Goal: Navigation & Orientation: Understand site structure

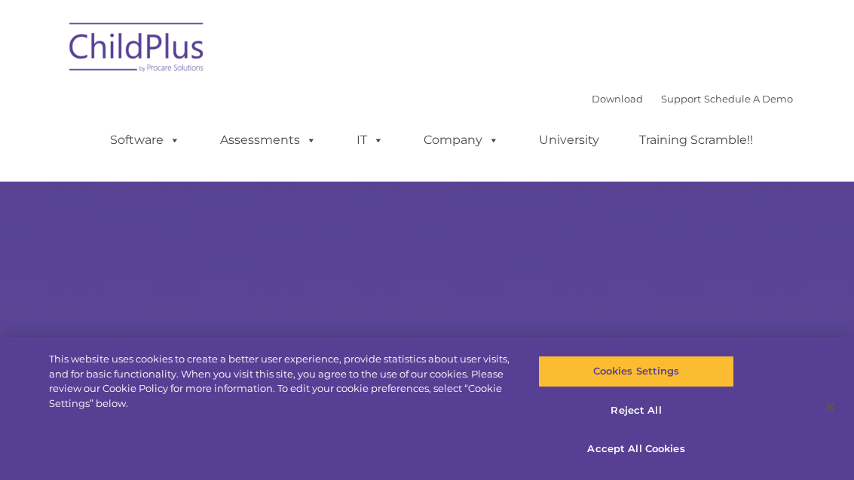
select select "MEDIUM"
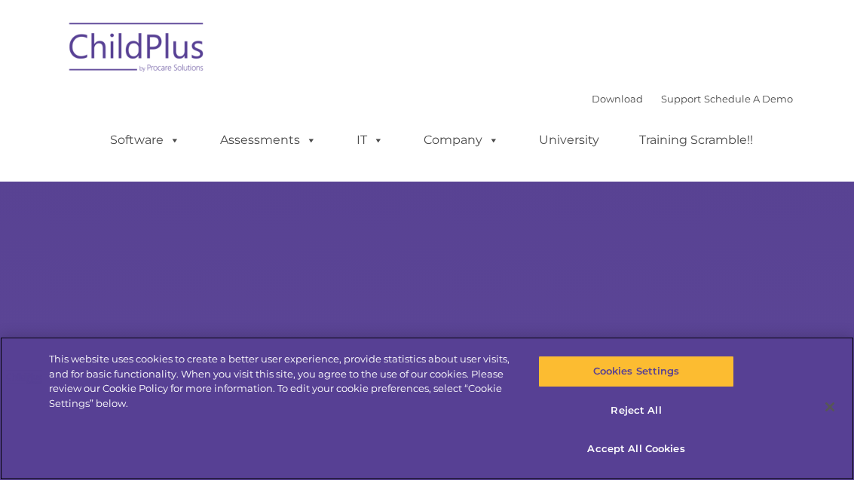
click at [603, 369] on button "Cookies Settings" at bounding box center [636, 372] width 197 height 32
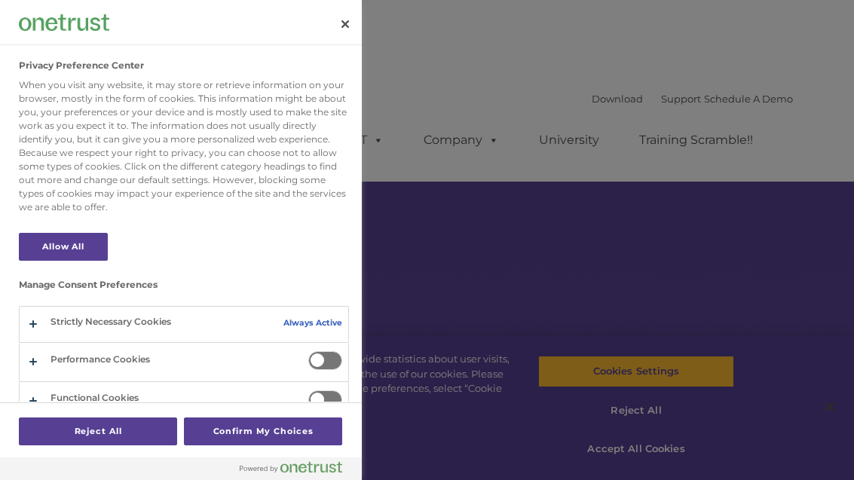
click at [634, 244] on div at bounding box center [427, 240] width 854 height 480
click at [332, 25] on button "Close" at bounding box center [345, 24] width 33 height 33
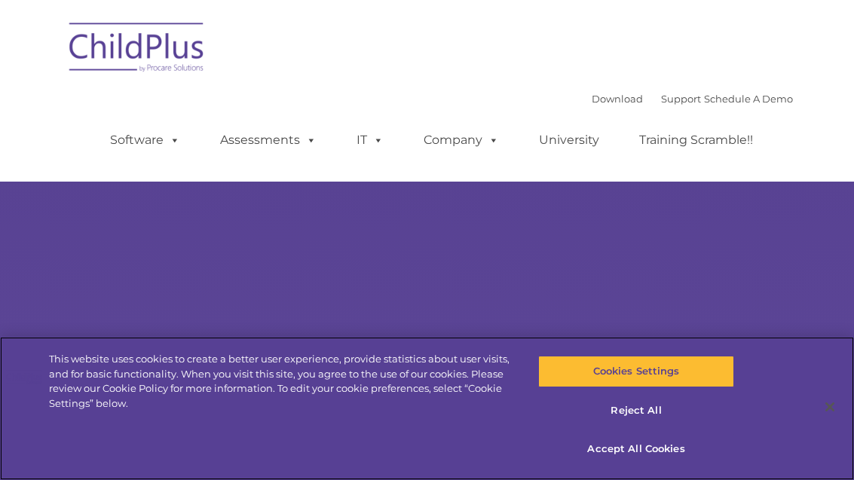
click at [614, 378] on button "Cookies Settings" at bounding box center [636, 372] width 197 height 32
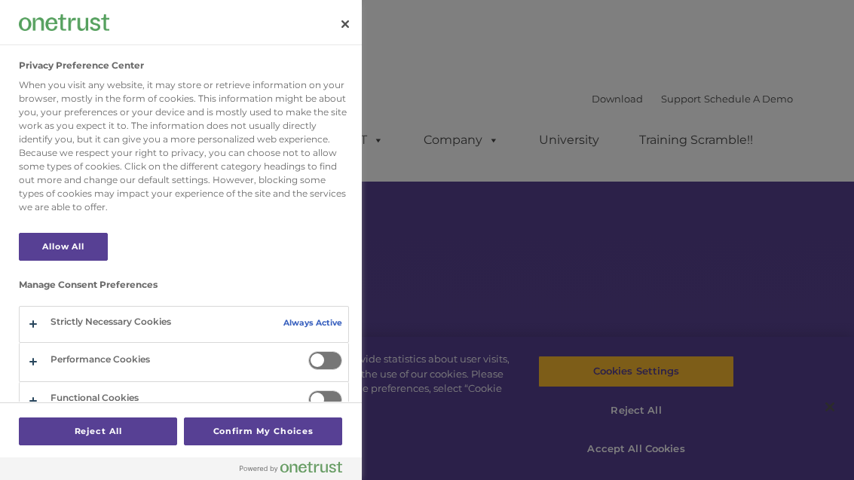
click at [598, 201] on div at bounding box center [427, 240] width 854 height 480
click at [345, 23] on button "Close" at bounding box center [345, 24] width 33 height 33
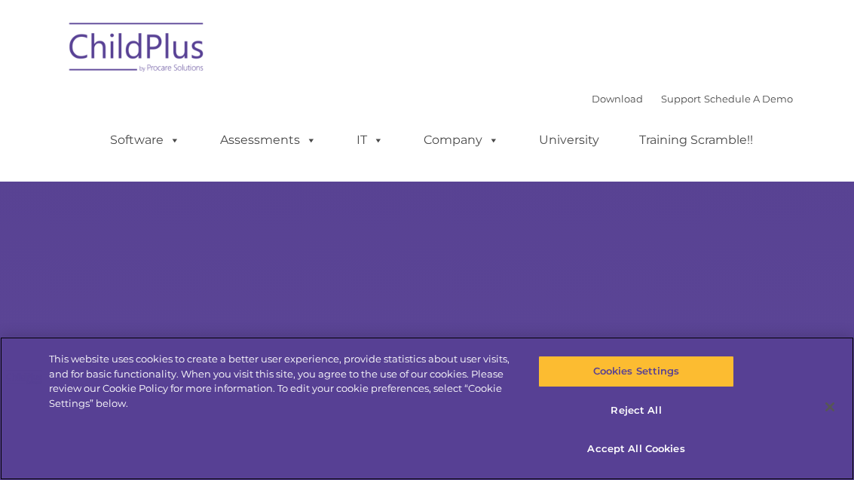
click at [633, 411] on button "Reject All" at bounding box center [636, 411] width 197 height 32
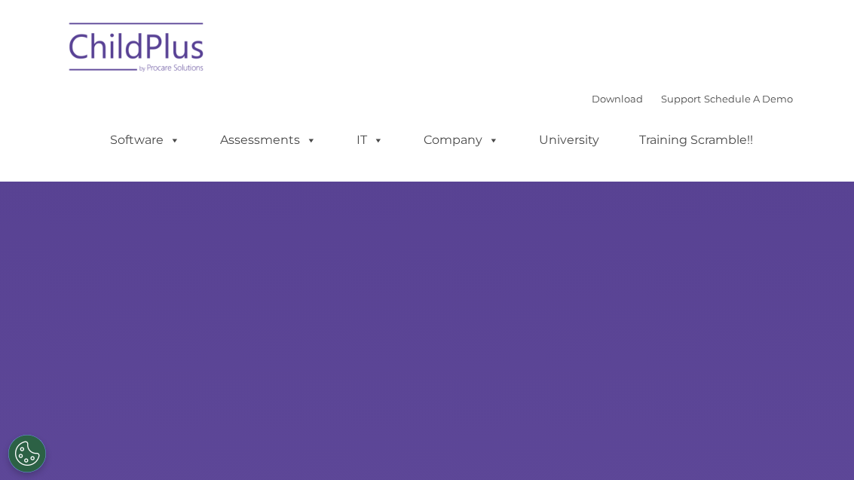
click at [632, 443] on div "Learn More Request a Demo The Future of ChildPlus is Here! Boost your productiv…" at bounding box center [427, 269] width 854 height 538
select select "MEDIUM"
